Goal: Information Seeking & Learning: Learn about a topic

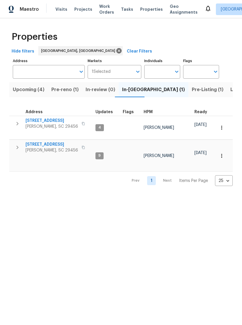
click at [53, 124] on span "Ladson, SC 29456" at bounding box center [52, 127] width 53 height 6
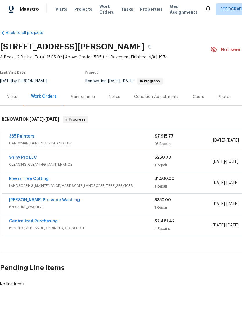
click at [48, 134] on div "365 Painters" at bounding box center [82, 136] width 146 height 7
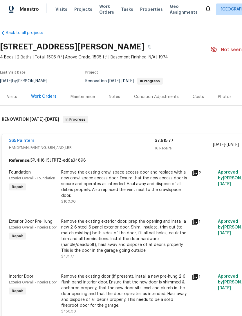
click at [54, 143] on div "365 Painters" at bounding box center [82, 141] width 146 height 7
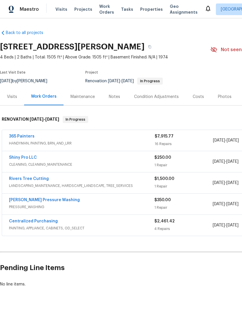
click at [48, 143] on span "HANDYMAN, PAINTING, BRN_AND_LRR" at bounding box center [82, 143] width 146 height 6
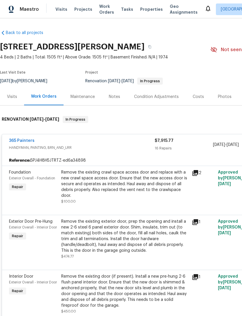
click at [116, 101] on div "Notes" at bounding box center [114, 96] width 25 height 17
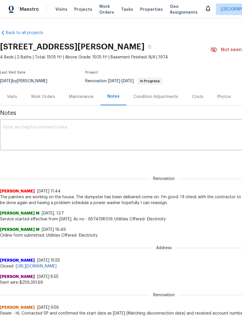
click at [46, 98] on div "Work Orders" at bounding box center [43, 97] width 24 height 6
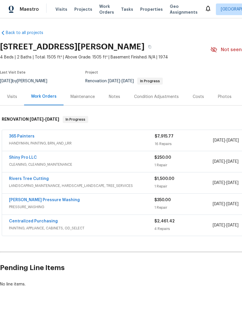
click at [48, 139] on div "365 Painters" at bounding box center [82, 136] width 146 height 7
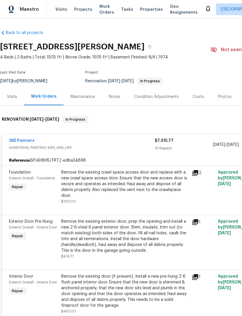
click at [104, 183] on div "Remove the existing crawl space access door and replace with a new crawl space …" at bounding box center [124, 183] width 127 height 29
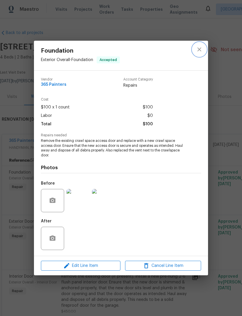
click at [200, 54] on button "close" at bounding box center [200, 49] width 14 height 14
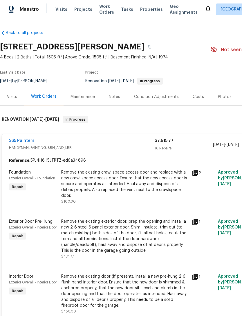
click at [132, 189] on div "Remove the existing crawl space access door and replace with a new crawl space …" at bounding box center [124, 183] width 127 height 29
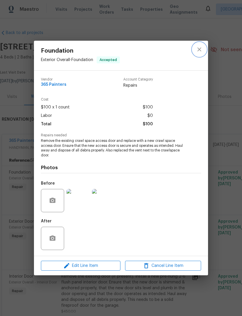
click at [206, 50] on button "close" at bounding box center [200, 49] width 14 height 14
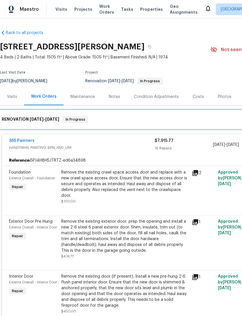
click at [50, 121] on h6 "RENOVATION [DATE] - [DATE]" at bounding box center [30, 119] width 57 height 7
